Goal: Learn about a topic

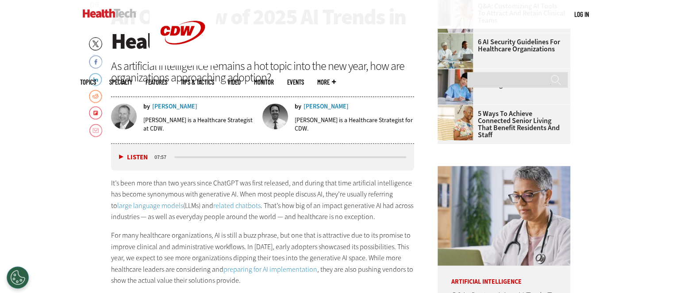
scroll to position [443, 0]
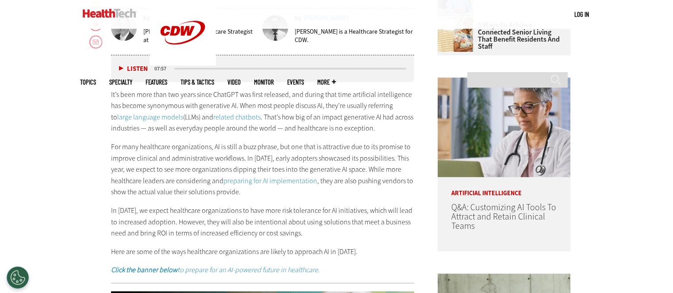
click at [404, 66] on div "media player" at bounding box center [290, 68] width 235 height 4
click at [122, 66] on button "Listen" at bounding box center [133, 68] width 29 height 7
click at [403, 68] on div "media player" at bounding box center [290, 69] width 232 height 2
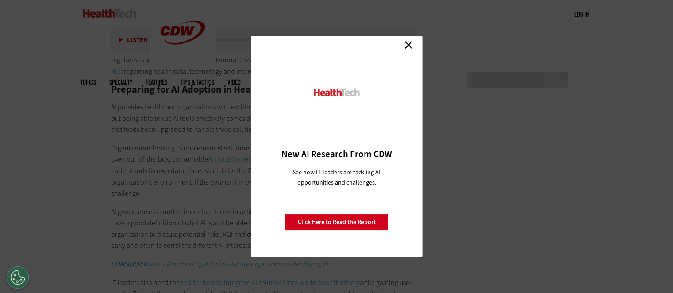
scroll to position [1283, 0]
click at [310, 220] on link "Click Here to Read the Report" at bounding box center [337, 222] width 104 height 17
